Goal: Information Seeking & Learning: Check status

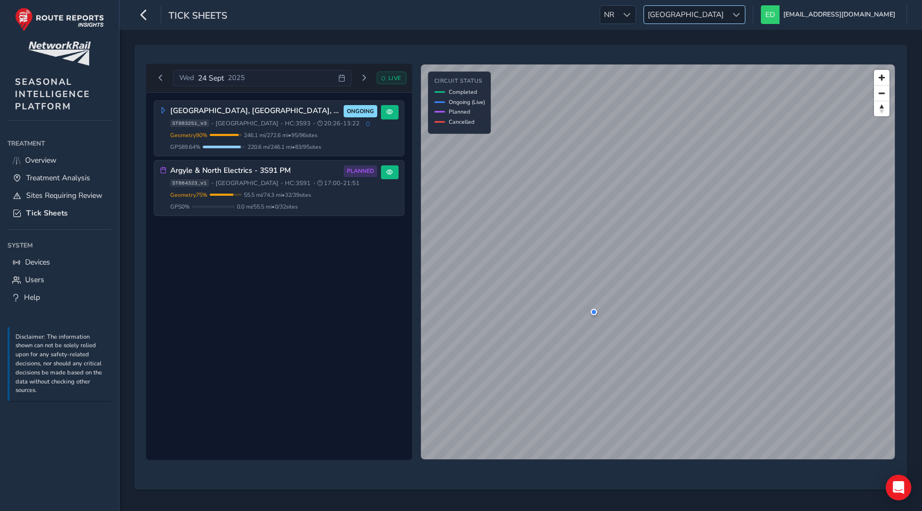
click at [728, 9] on span "[GEOGRAPHIC_DATA]" at bounding box center [685, 15] width 83 height 18
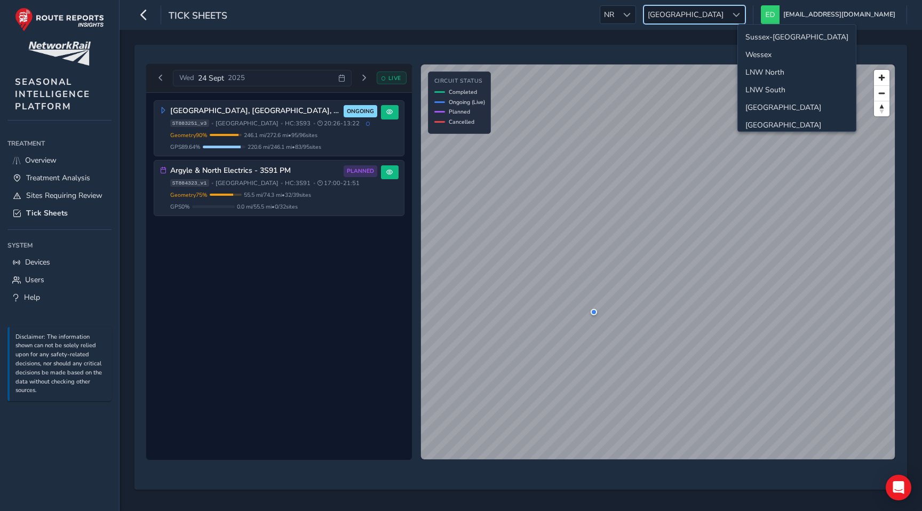
scroll to position [38, 0]
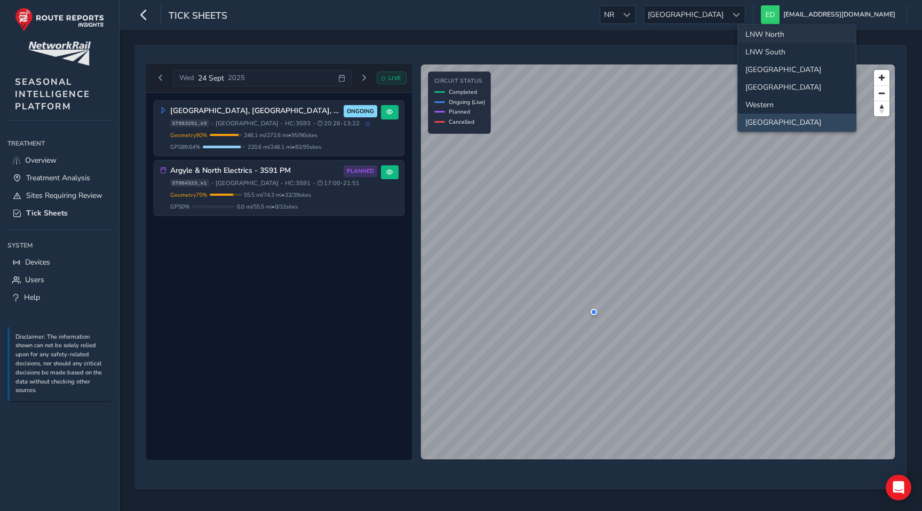
click at [769, 31] on li "LNW North" at bounding box center [797, 35] width 118 height 18
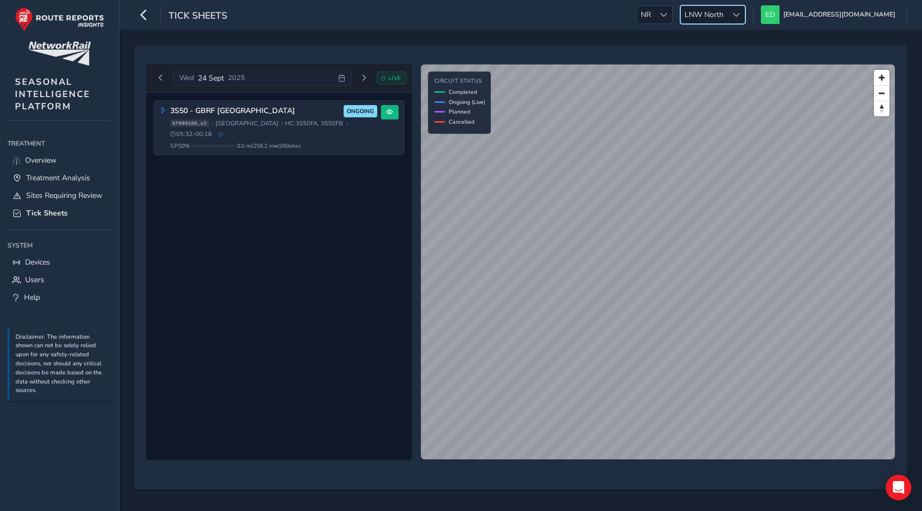
click at [728, 14] on span "LNW North" at bounding box center [704, 15] width 46 height 18
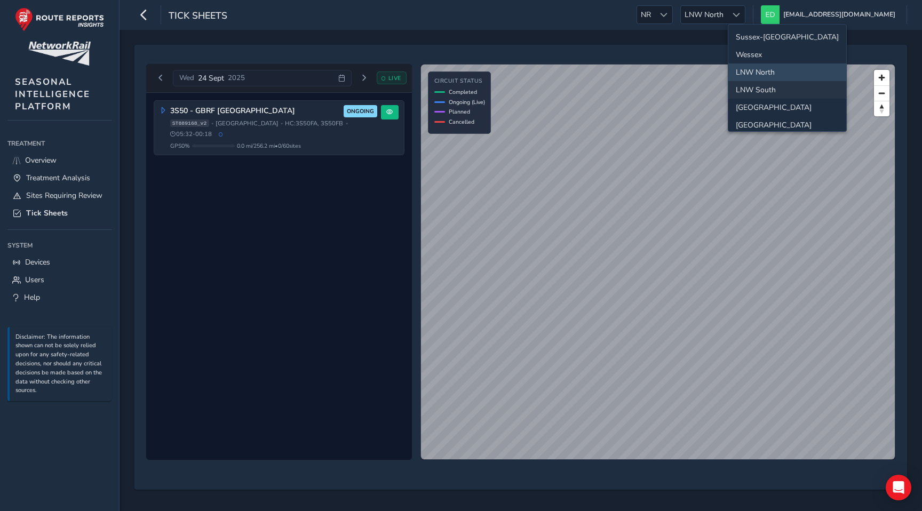
click at [766, 85] on li "LNW South" at bounding box center [788, 90] width 118 height 18
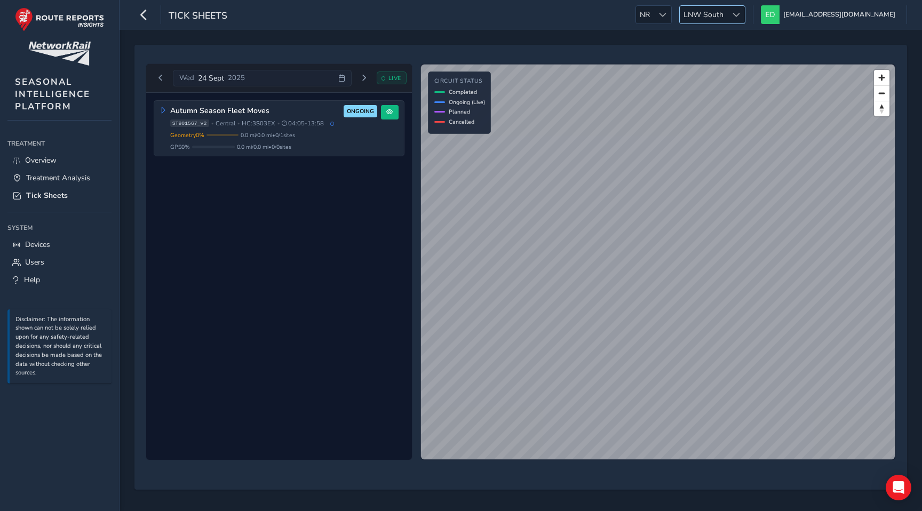
click at [728, 14] on span "LNW South" at bounding box center [704, 15] width 48 height 18
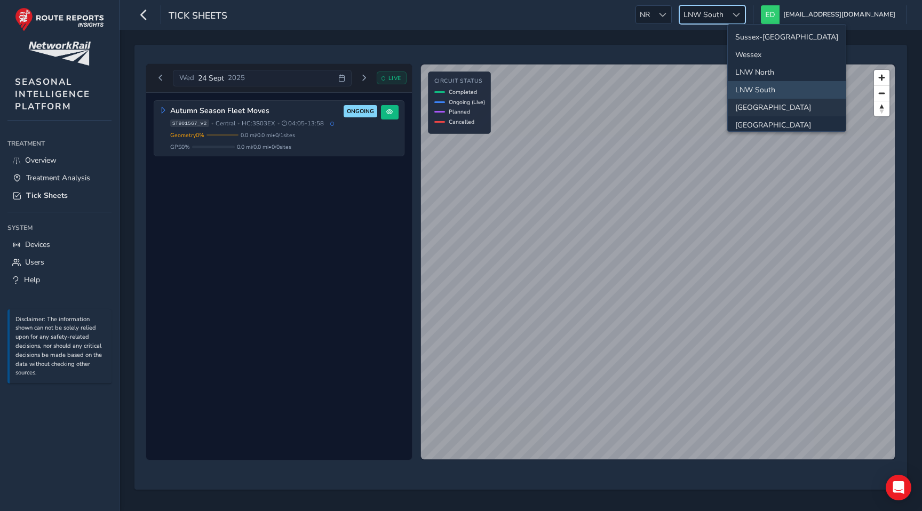
click at [763, 104] on li "[GEOGRAPHIC_DATA]" at bounding box center [787, 108] width 118 height 18
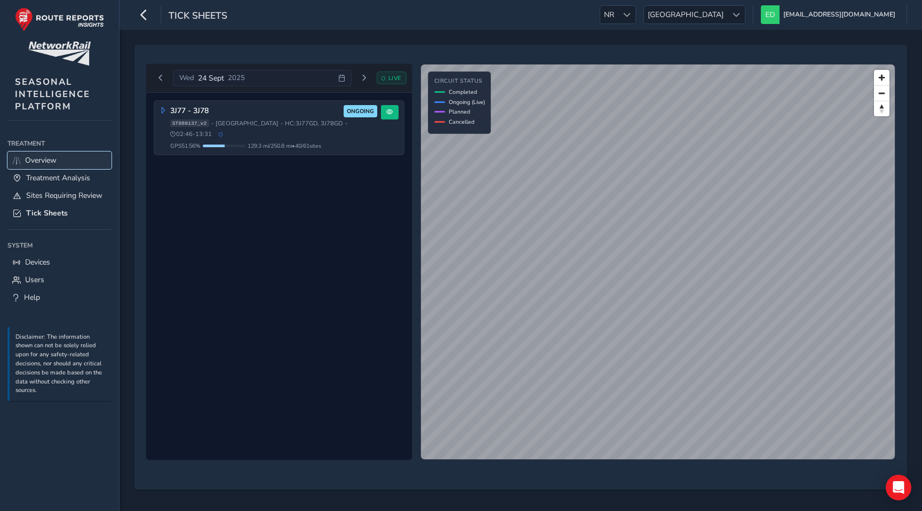
click at [41, 165] on span "Overview" at bounding box center [40, 160] width 31 height 10
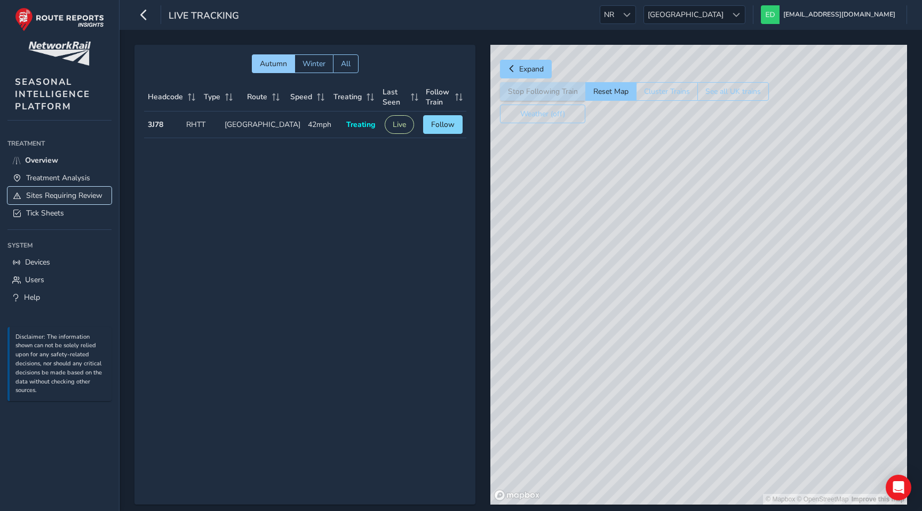
click at [68, 201] on link "Sites Requiring Review" at bounding box center [59, 196] width 104 height 18
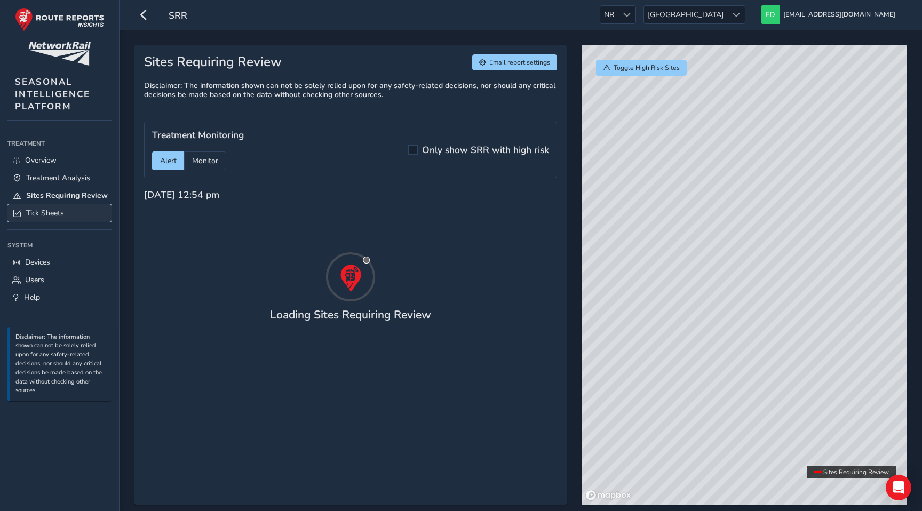
click at [63, 220] on link "Tick Sheets" at bounding box center [59, 213] width 104 height 18
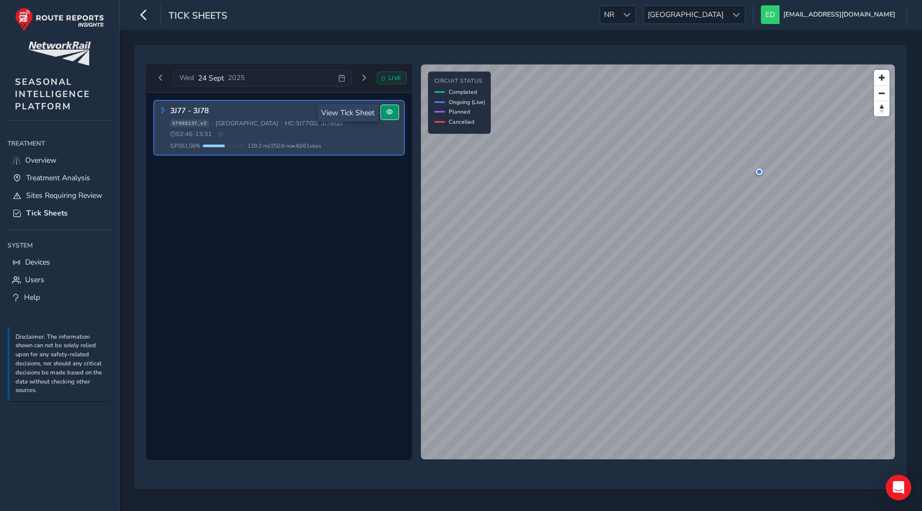
click at [389, 110] on span at bounding box center [389, 112] width 6 height 6
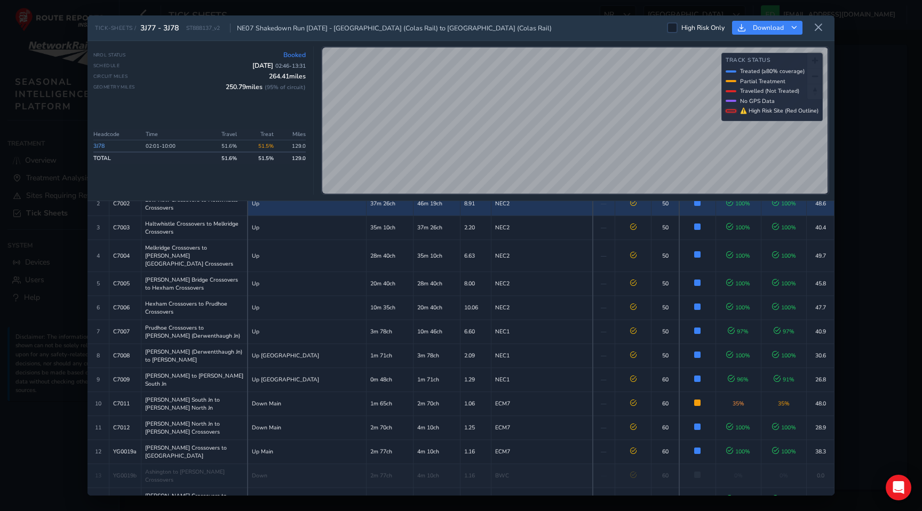
scroll to position [167, 0]
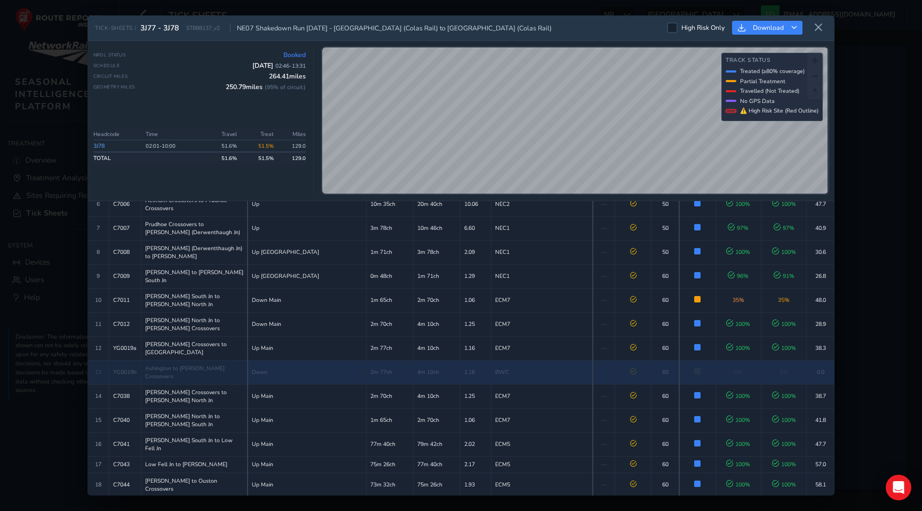
click at [452, 360] on td "4m 10ch" at bounding box center [436, 372] width 47 height 24
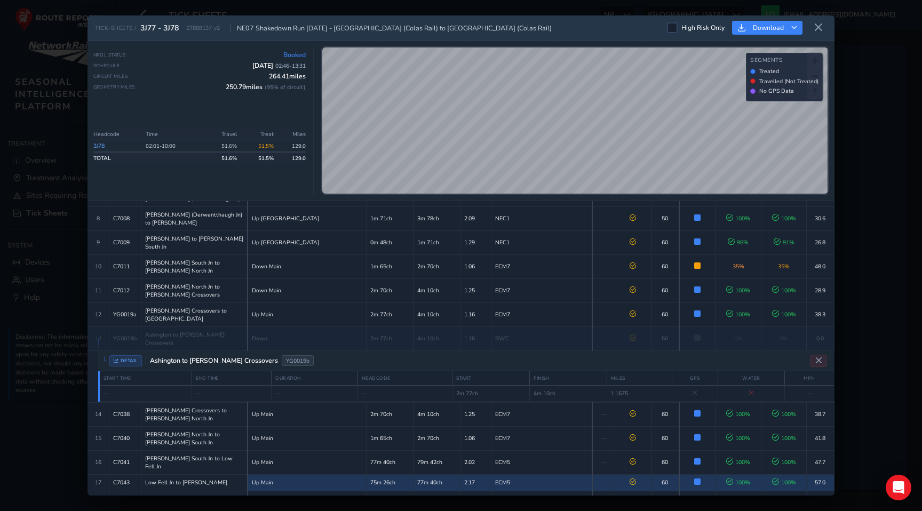
scroll to position [195, 0]
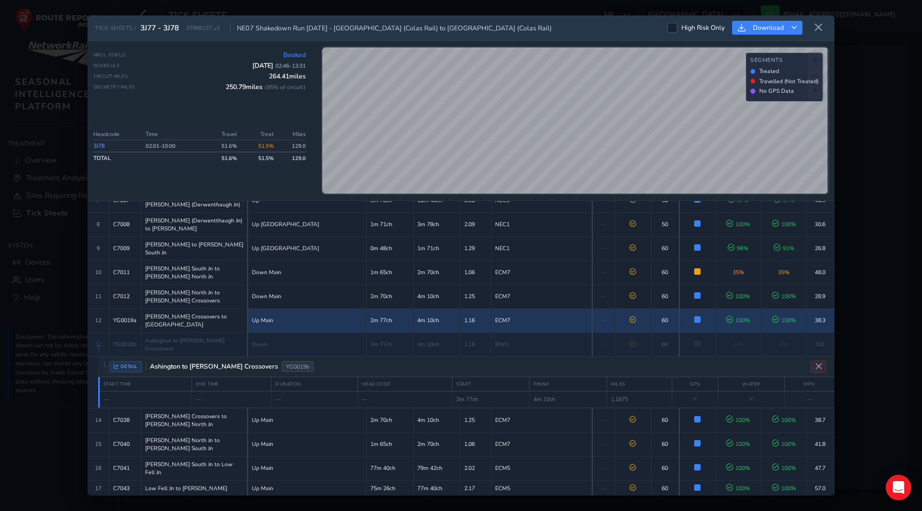
click at [457, 309] on td "4m 10ch" at bounding box center [436, 321] width 47 height 24
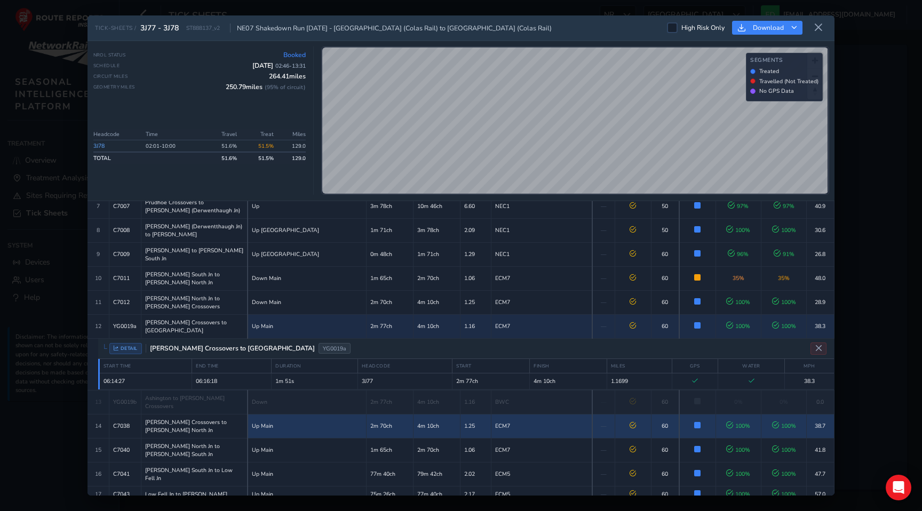
scroll to position [191, 0]
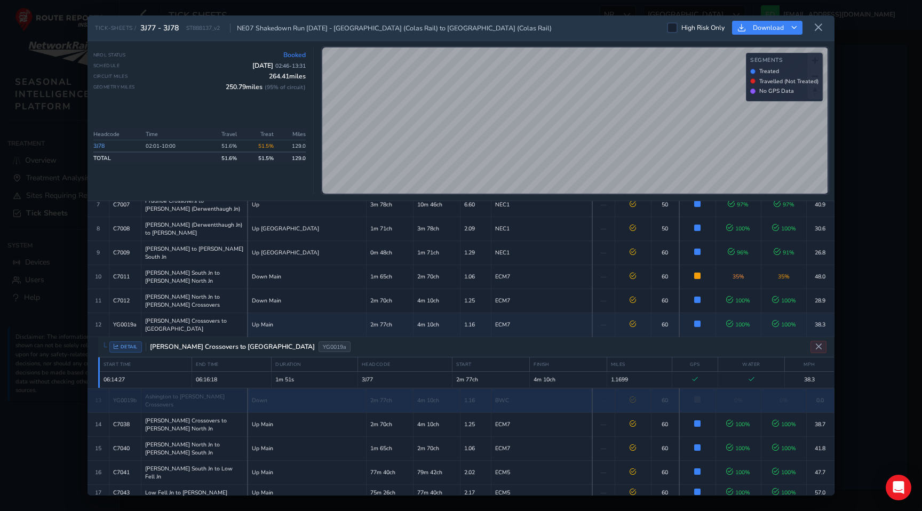
click at [460, 389] on td "4m 10ch" at bounding box center [436, 401] width 47 height 24
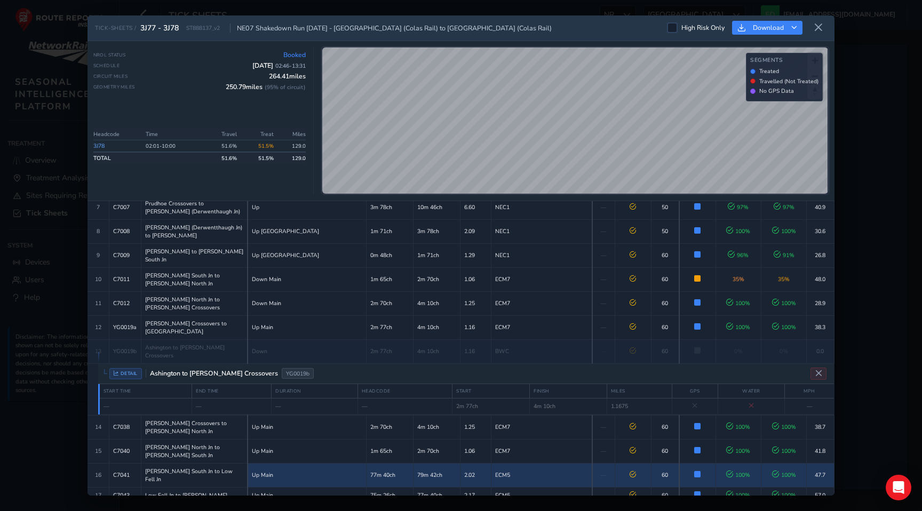
scroll to position [190, 0]
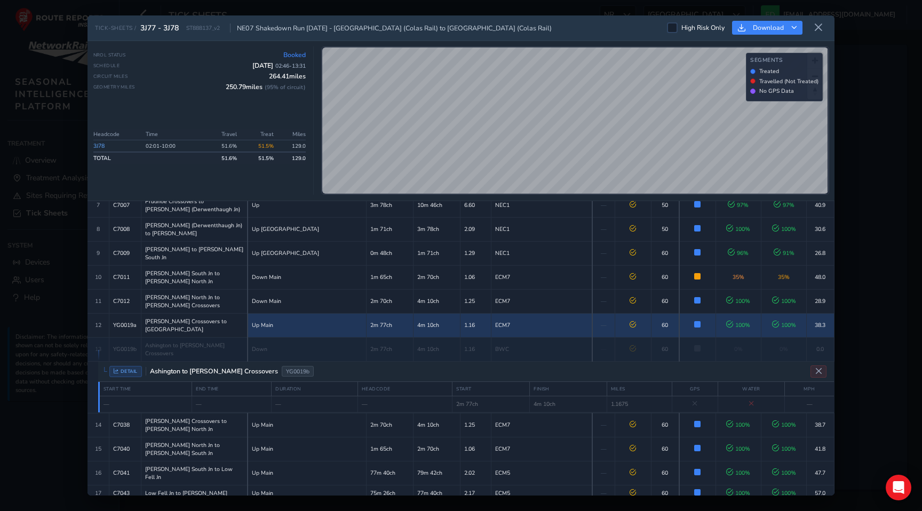
click at [455, 313] on td "4m 10ch" at bounding box center [436, 325] width 47 height 24
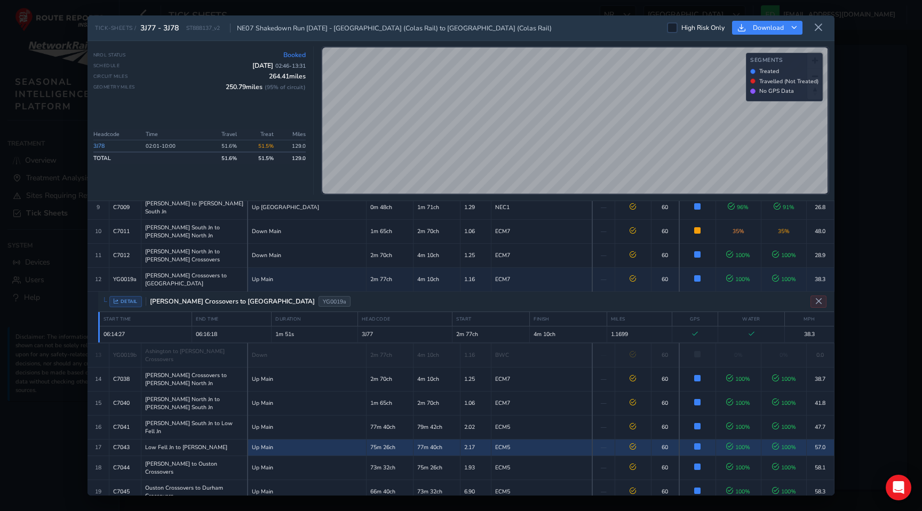
scroll to position [231, 0]
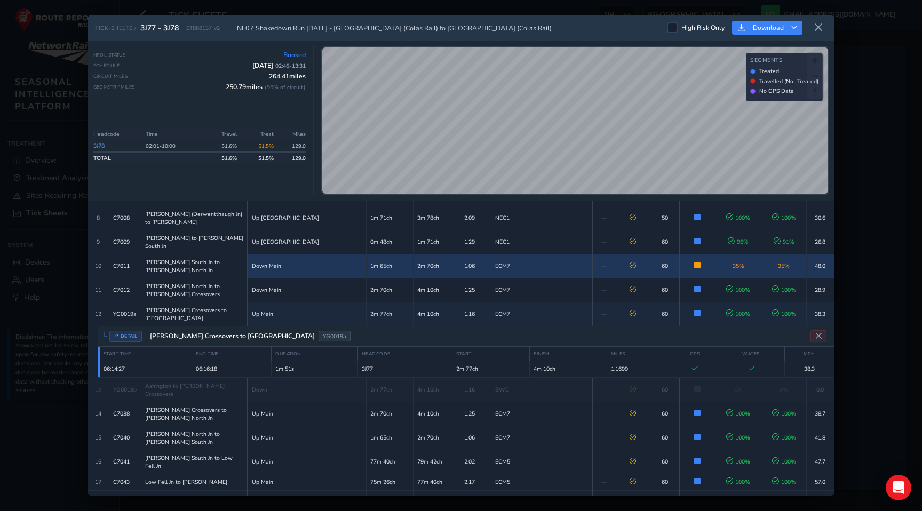
click at [615, 254] on td at bounding box center [633, 266] width 36 height 24
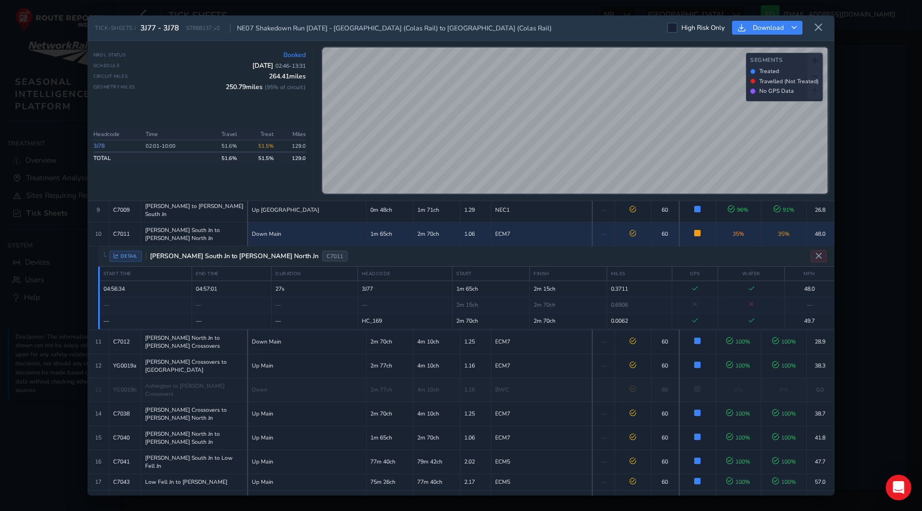
scroll to position [236, 0]
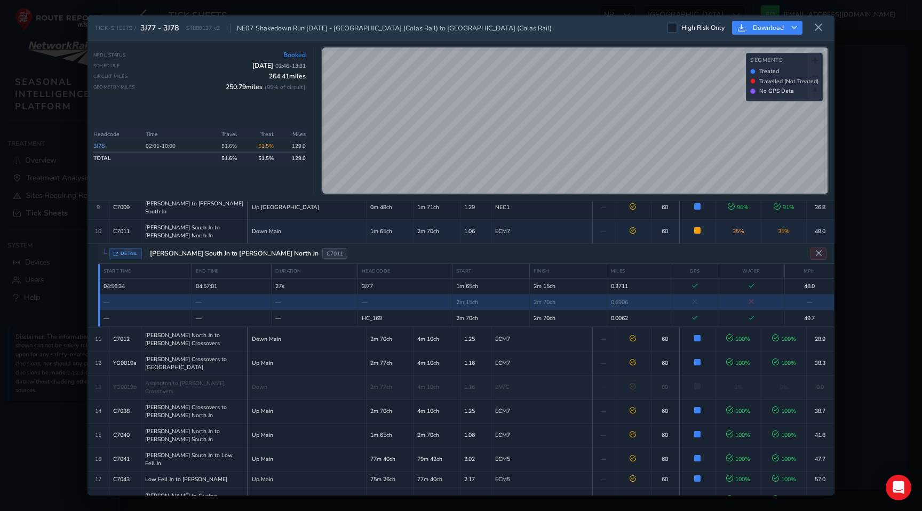
click at [579, 35] on div "TICK-SHEETS / 3J77 - 3J78 ST888137_v2 NE07 Shakedown Run [DATE] - [GEOGRAPHIC_D…" at bounding box center [461, 255] width 747 height 481
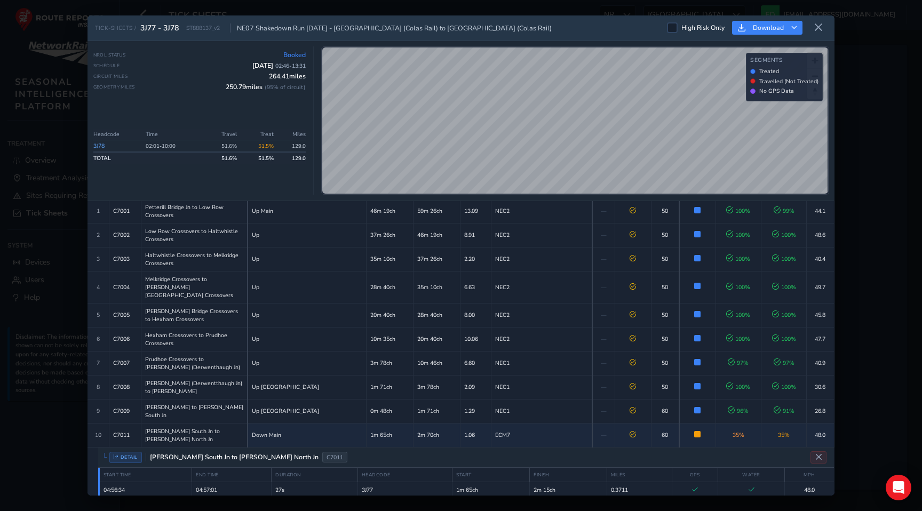
scroll to position [0, 0]
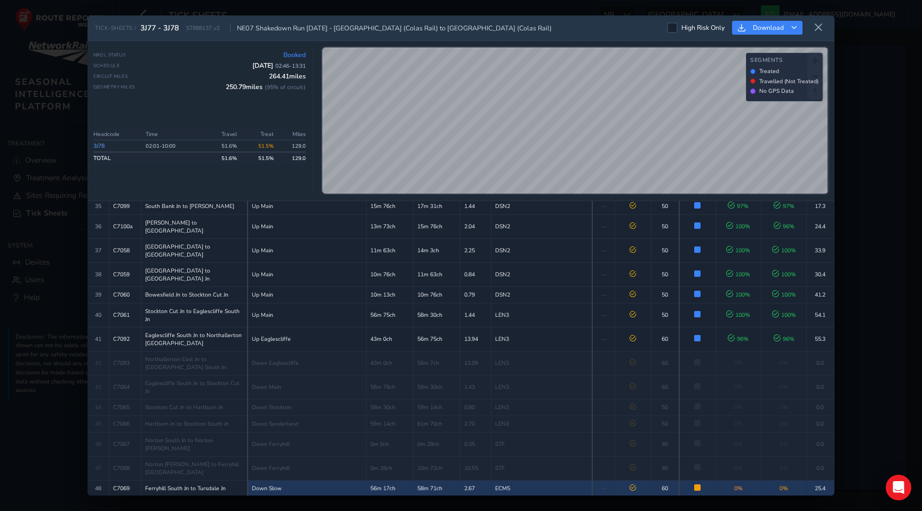
click at [530, 480] on td "ECM5" at bounding box center [542, 488] width 101 height 17
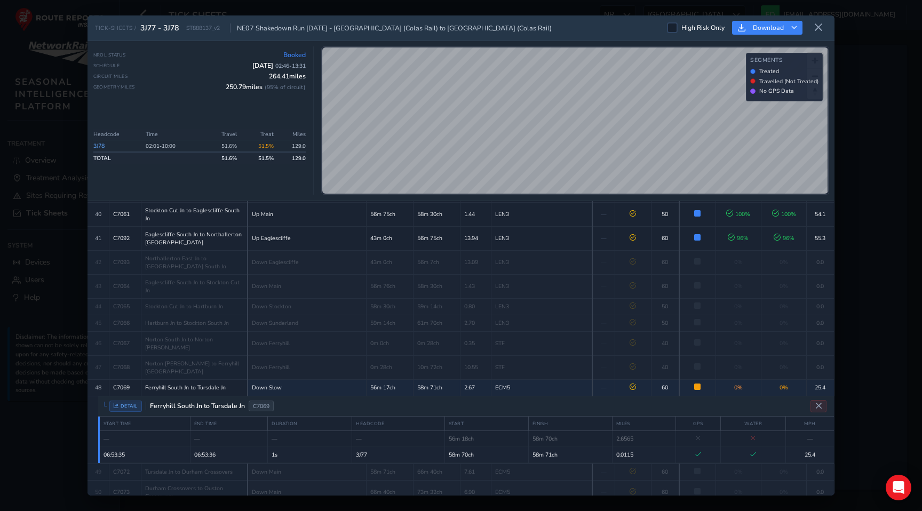
scroll to position [968, 0]
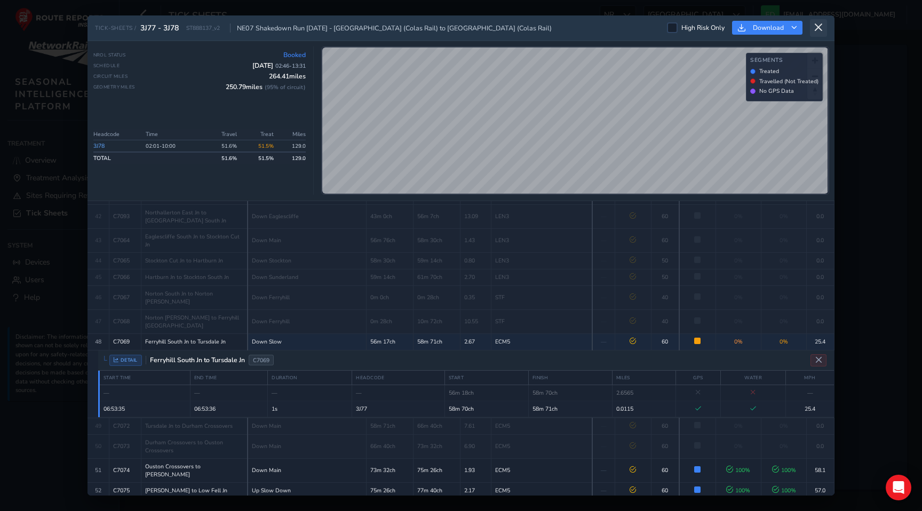
click at [822, 25] on icon at bounding box center [819, 28] width 10 height 10
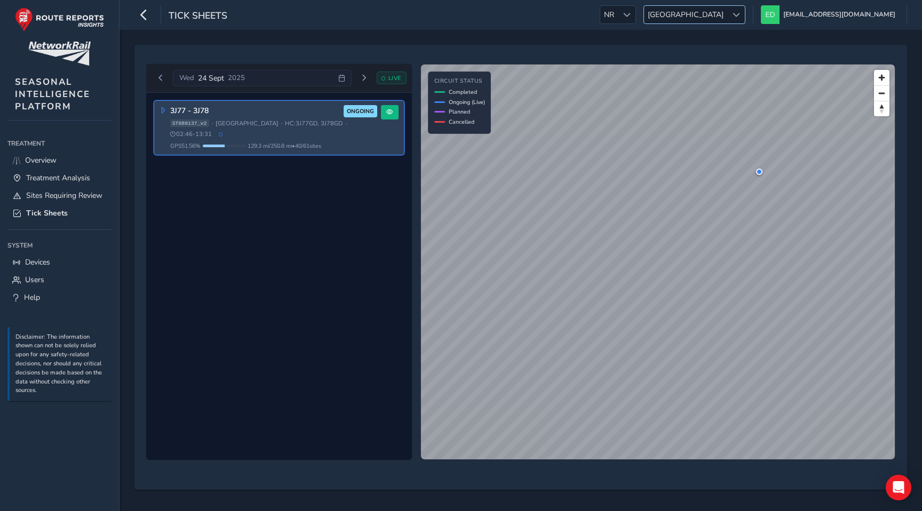
click at [728, 12] on span "[GEOGRAPHIC_DATA]" at bounding box center [685, 15] width 83 height 18
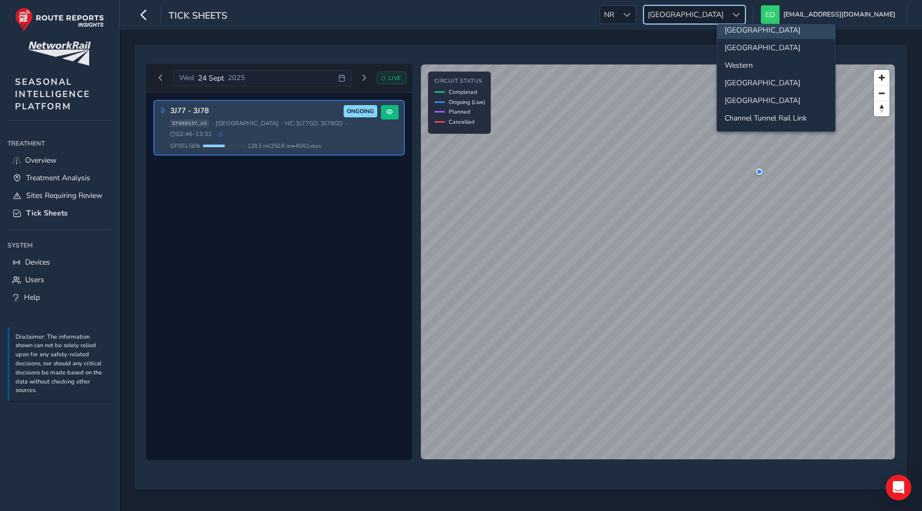
scroll to position [83, 0]
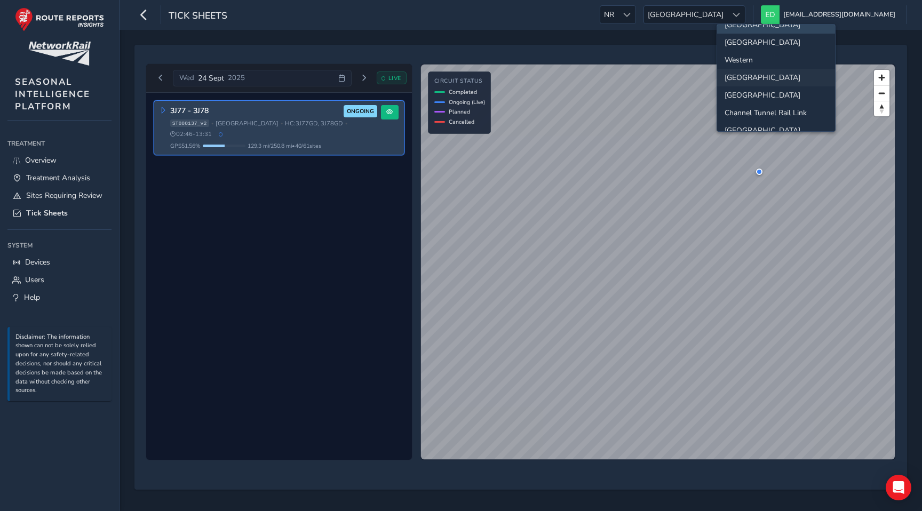
click at [747, 81] on li "[GEOGRAPHIC_DATA]" at bounding box center [776, 78] width 118 height 18
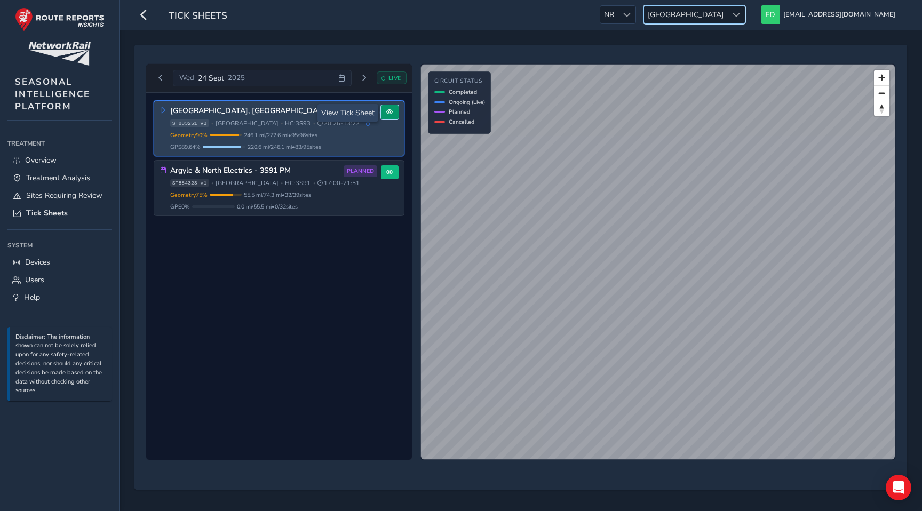
click at [387, 115] on span at bounding box center [389, 112] width 6 height 6
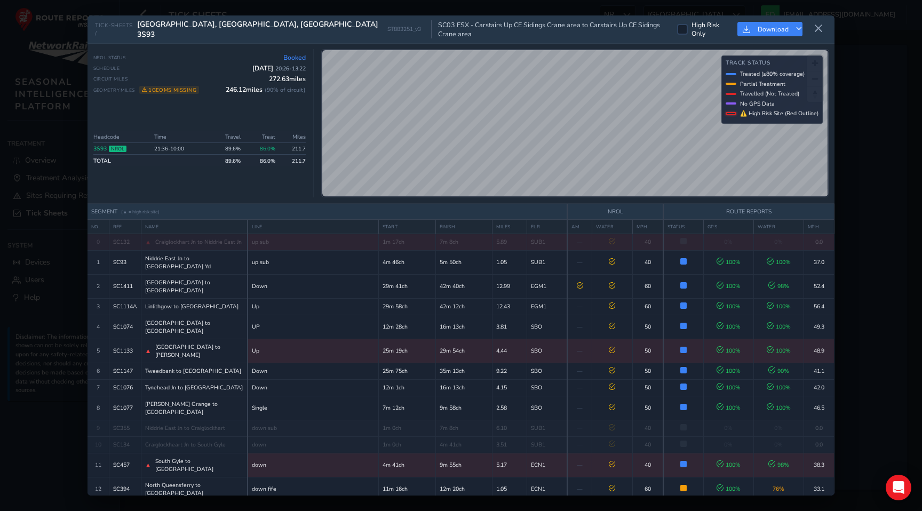
click at [493, 240] on td "5.89" at bounding box center [510, 242] width 35 height 17
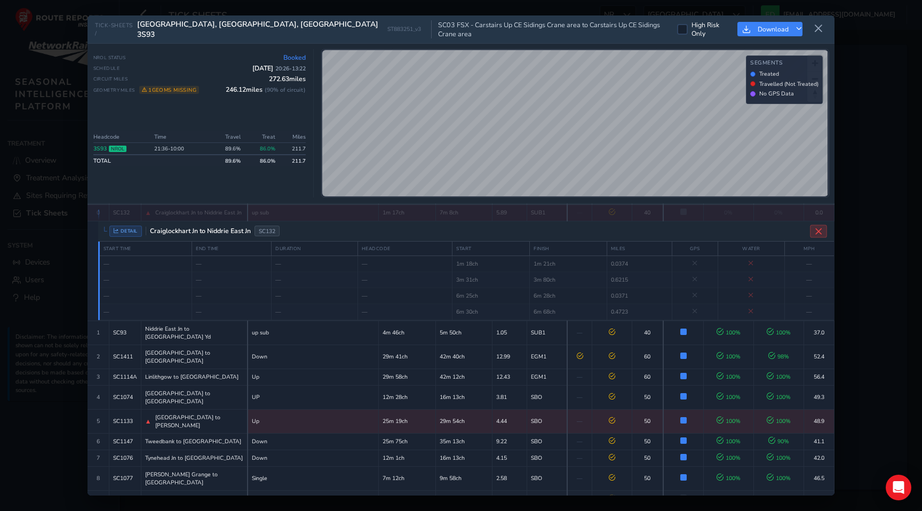
click at [825, 225] on button "Close detail view" at bounding box center [818, 231] width 17 height 13
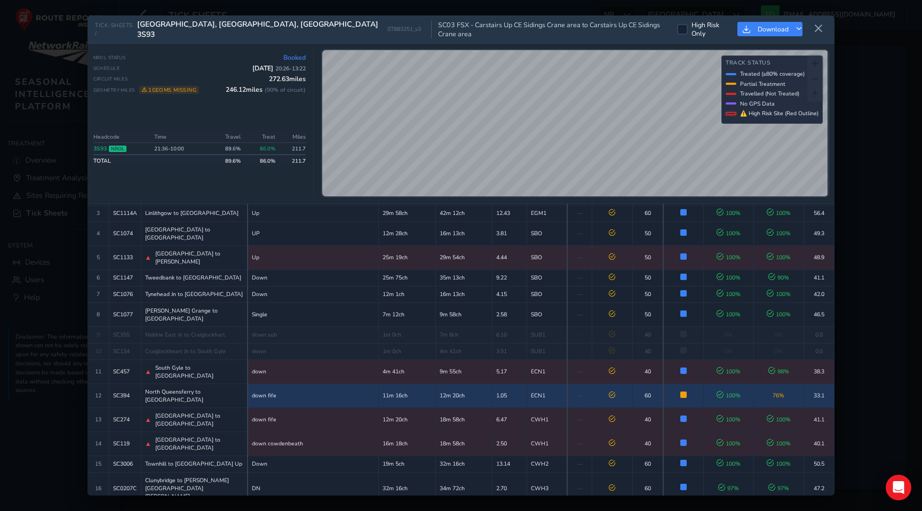
scroll to position [96, 0]
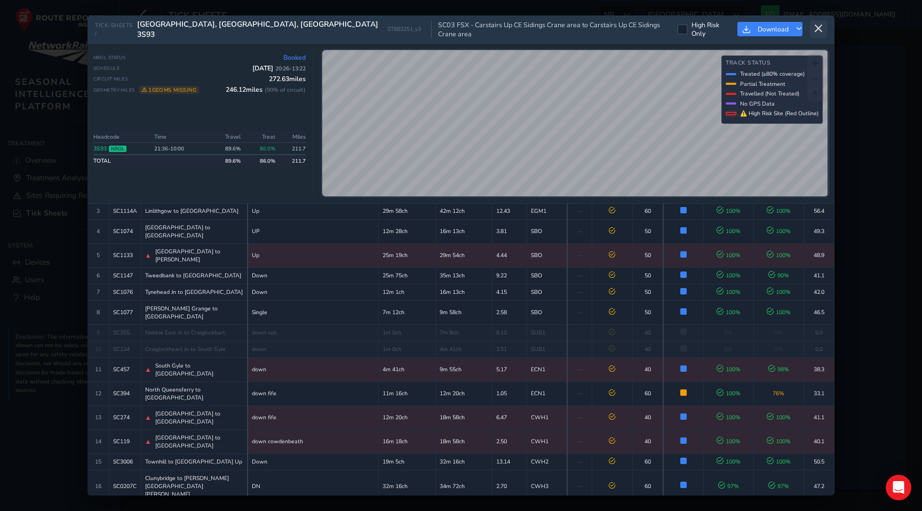
click at [817, 30] on icon at bounding box center [819, 29] width 10 height 10
